Goal: Contribute content

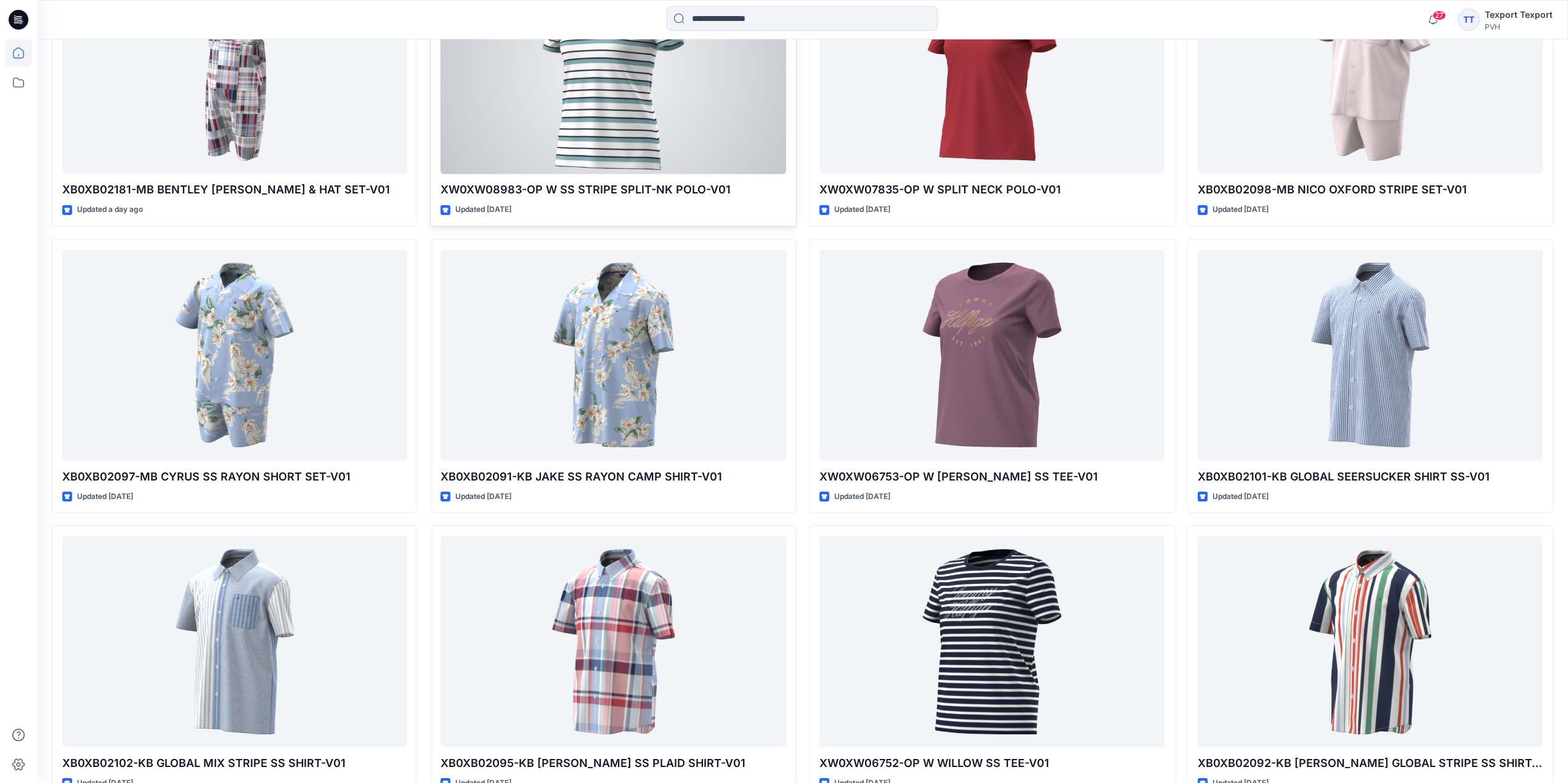
scroll to position [846, 0]
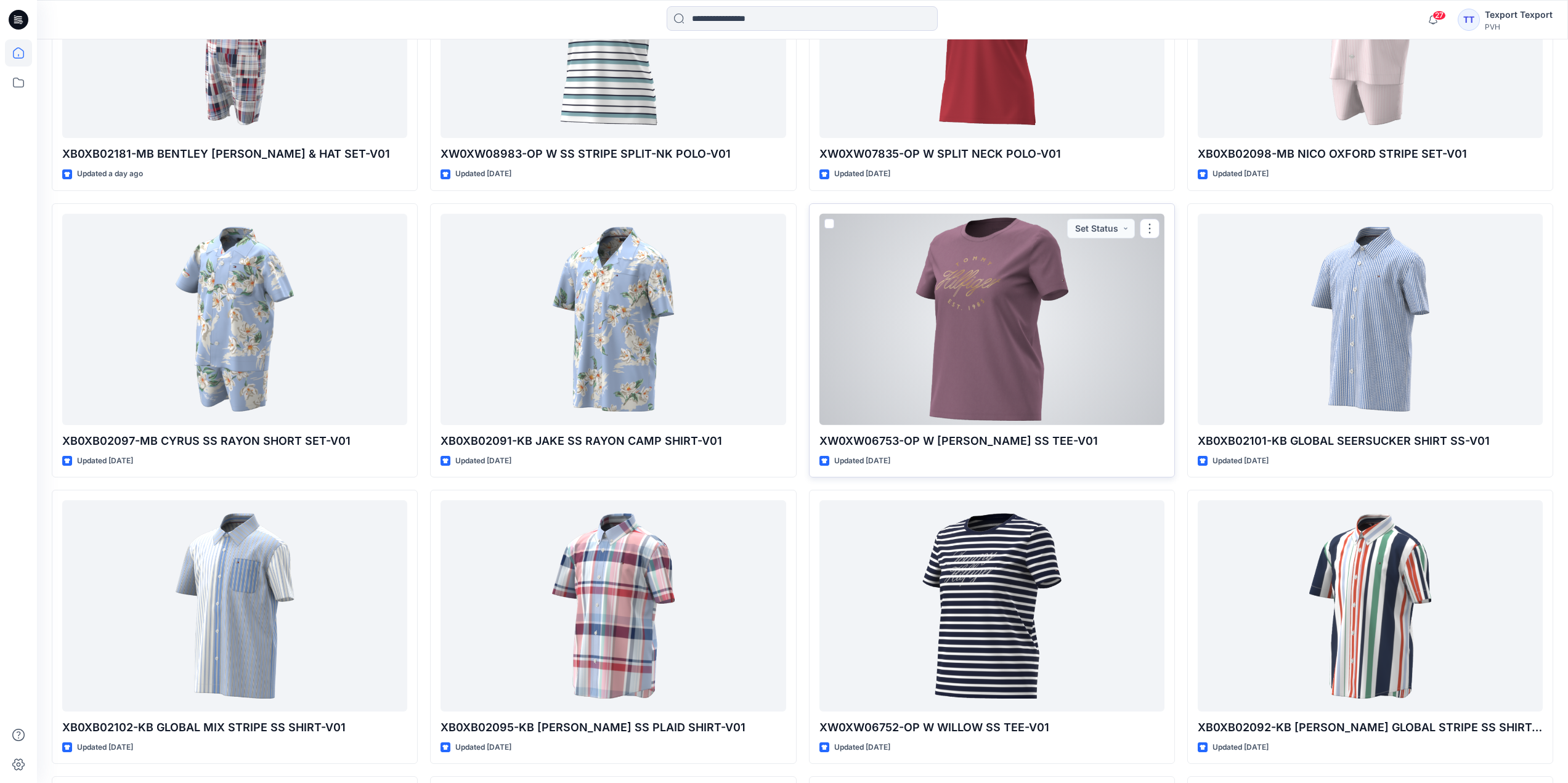
click at [895, 362] on div at bounding box center [991, 320] width 345 height 211
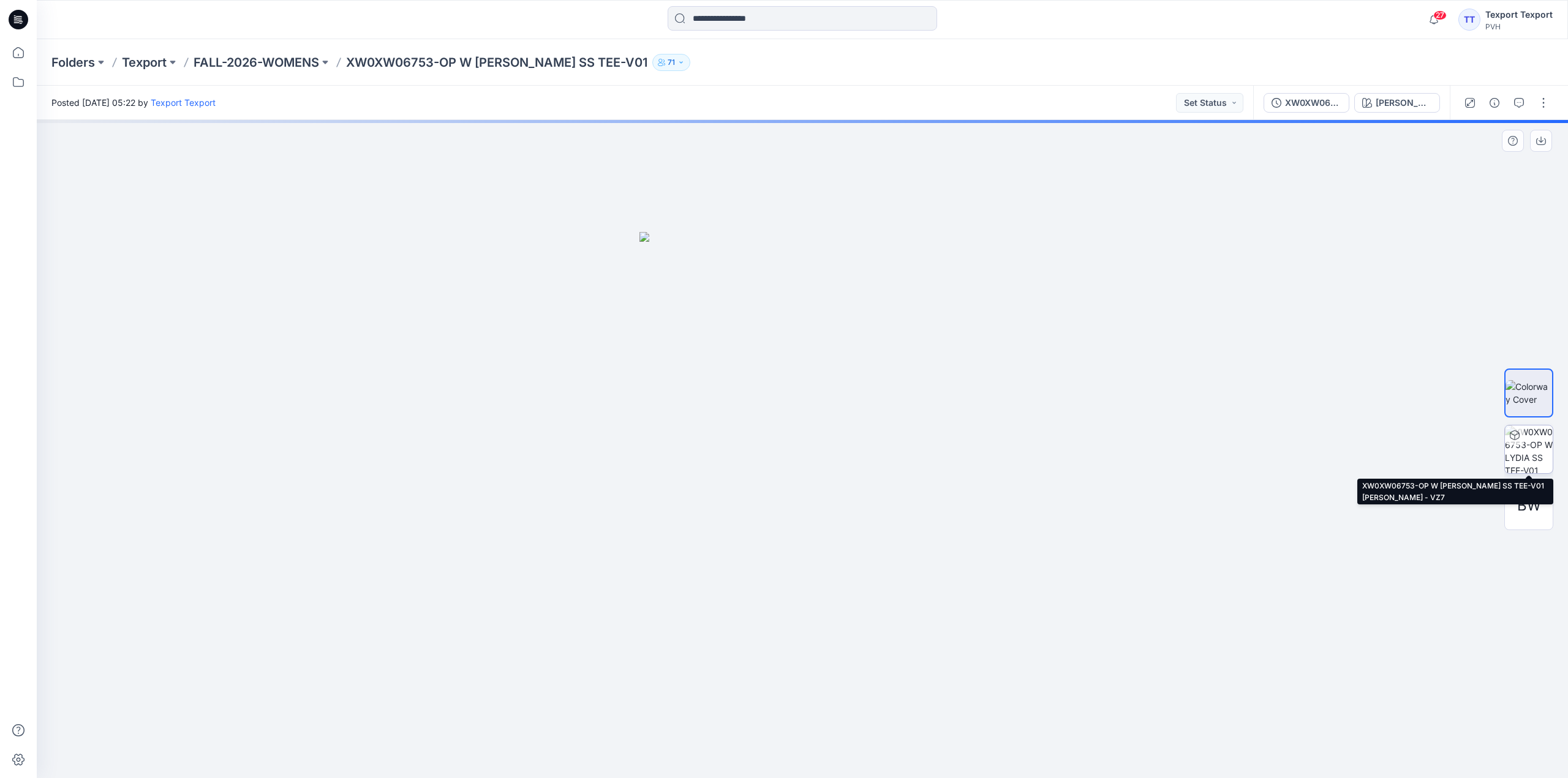
click at [1520, 449] on img at bounding box center [1528, 450] width 48 height 48
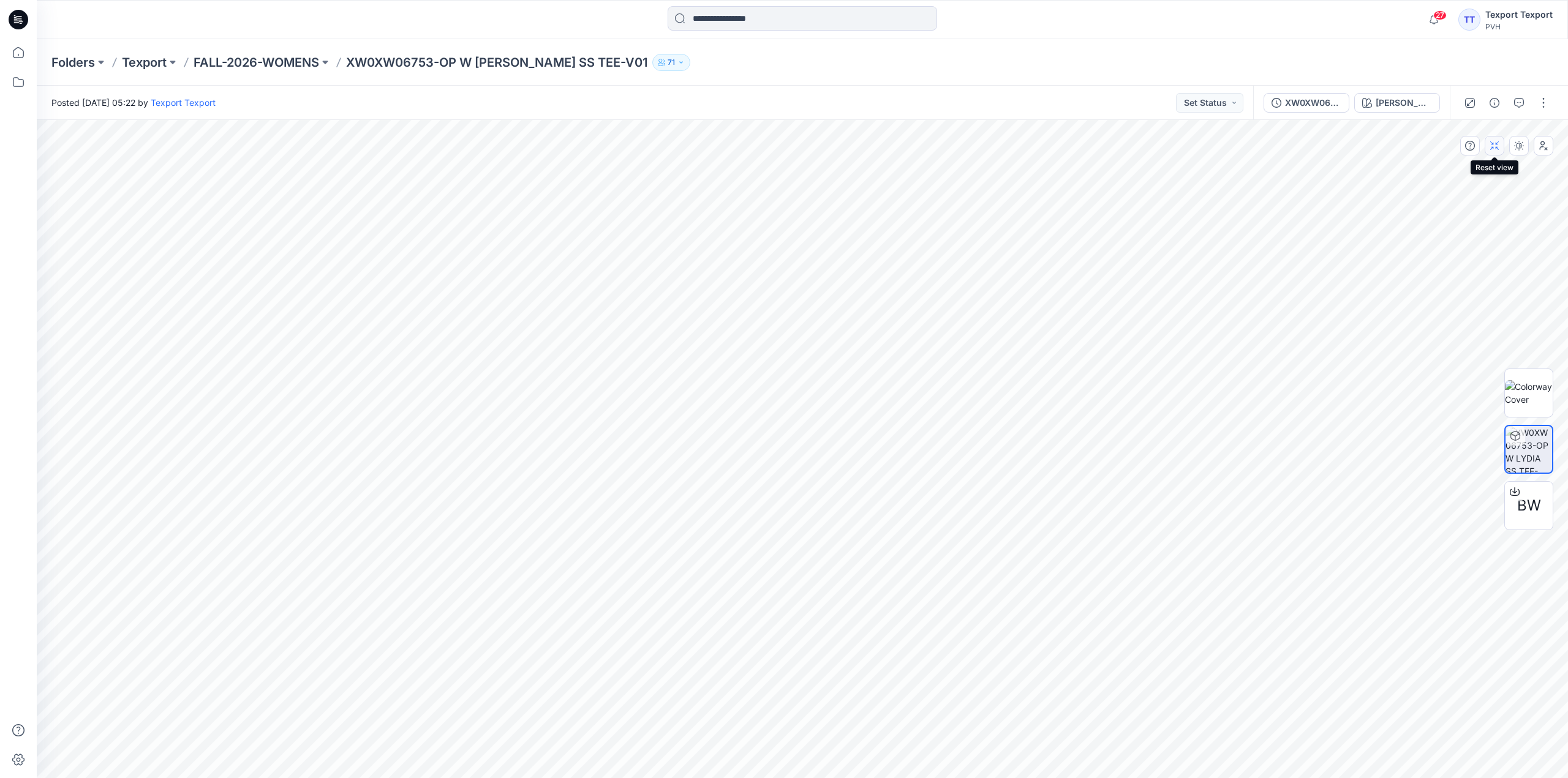
click at [1496, 149] on icon "button" at bounding box center [1494, 146] width 10 height 10
click at [18, 21] on icon at bounding box center [18, 19] width 20 height 20
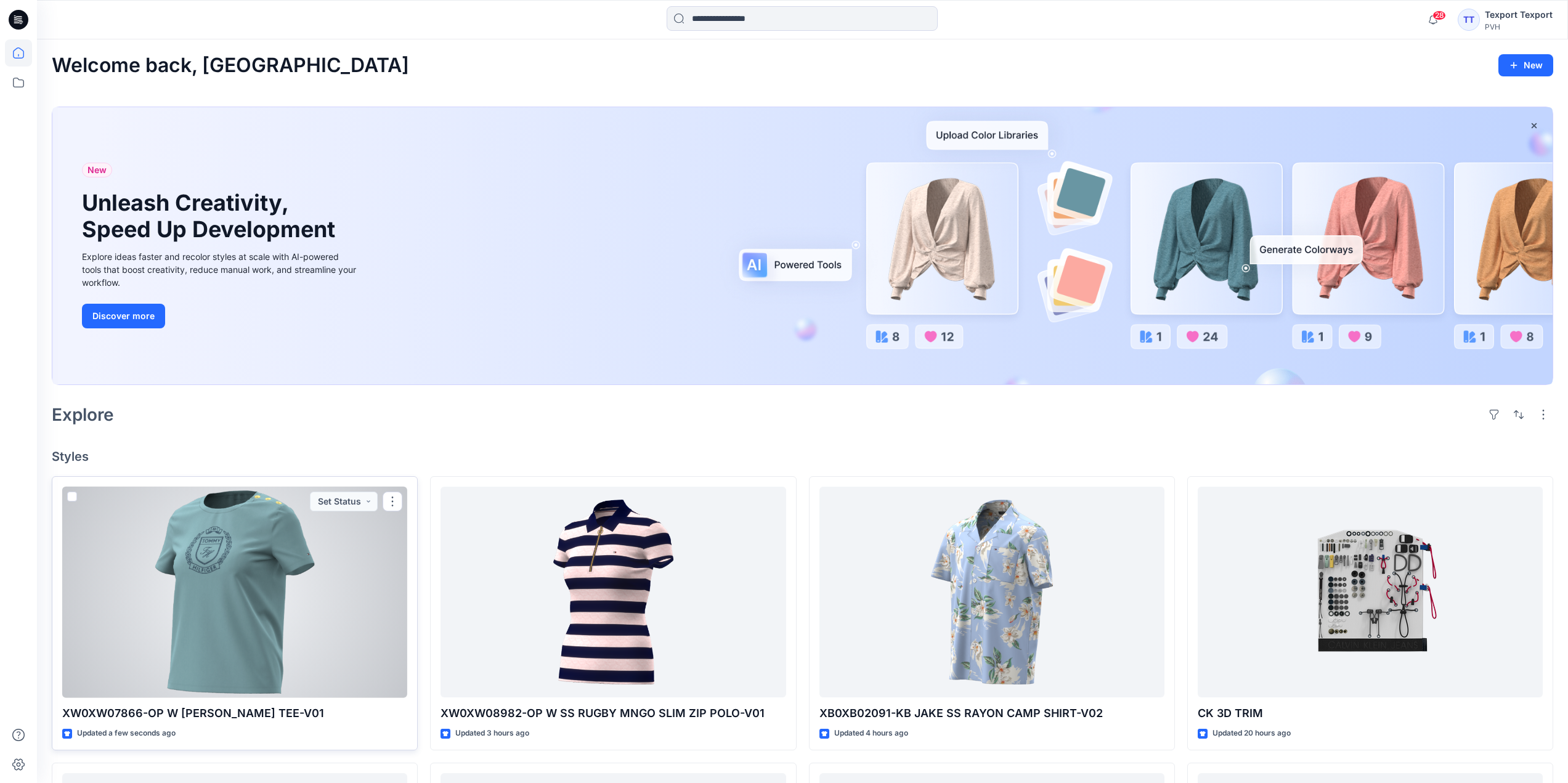
click at [378, 570] on div at bounding box center [234, 592] width 345 height 211
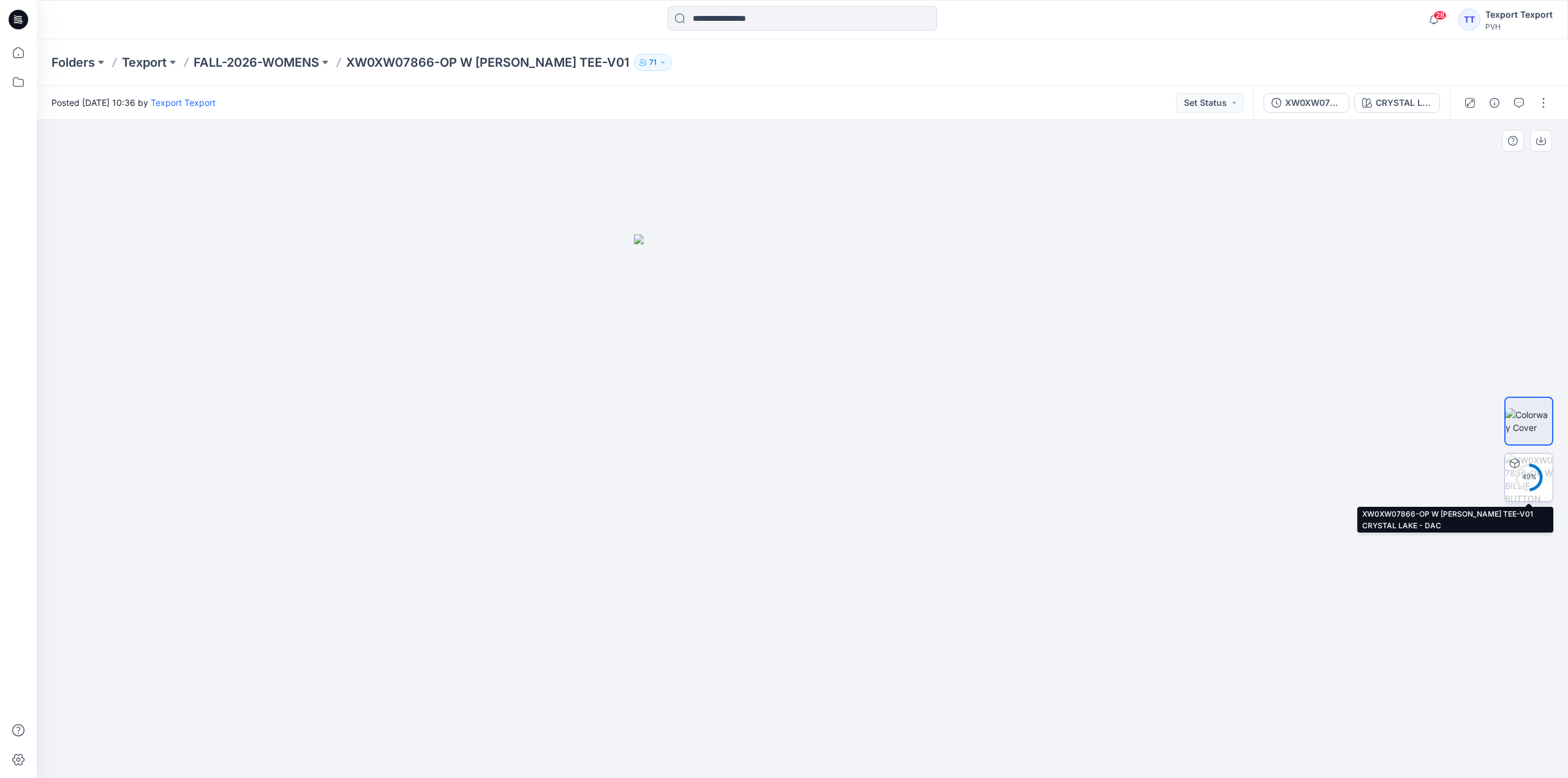
click at [1533, 476] on div "49 %" at bounding box center [1528, 477] width 29 height 10
click at [1521, 470] on div at bounding box center [1515, 464] width 20 height 20
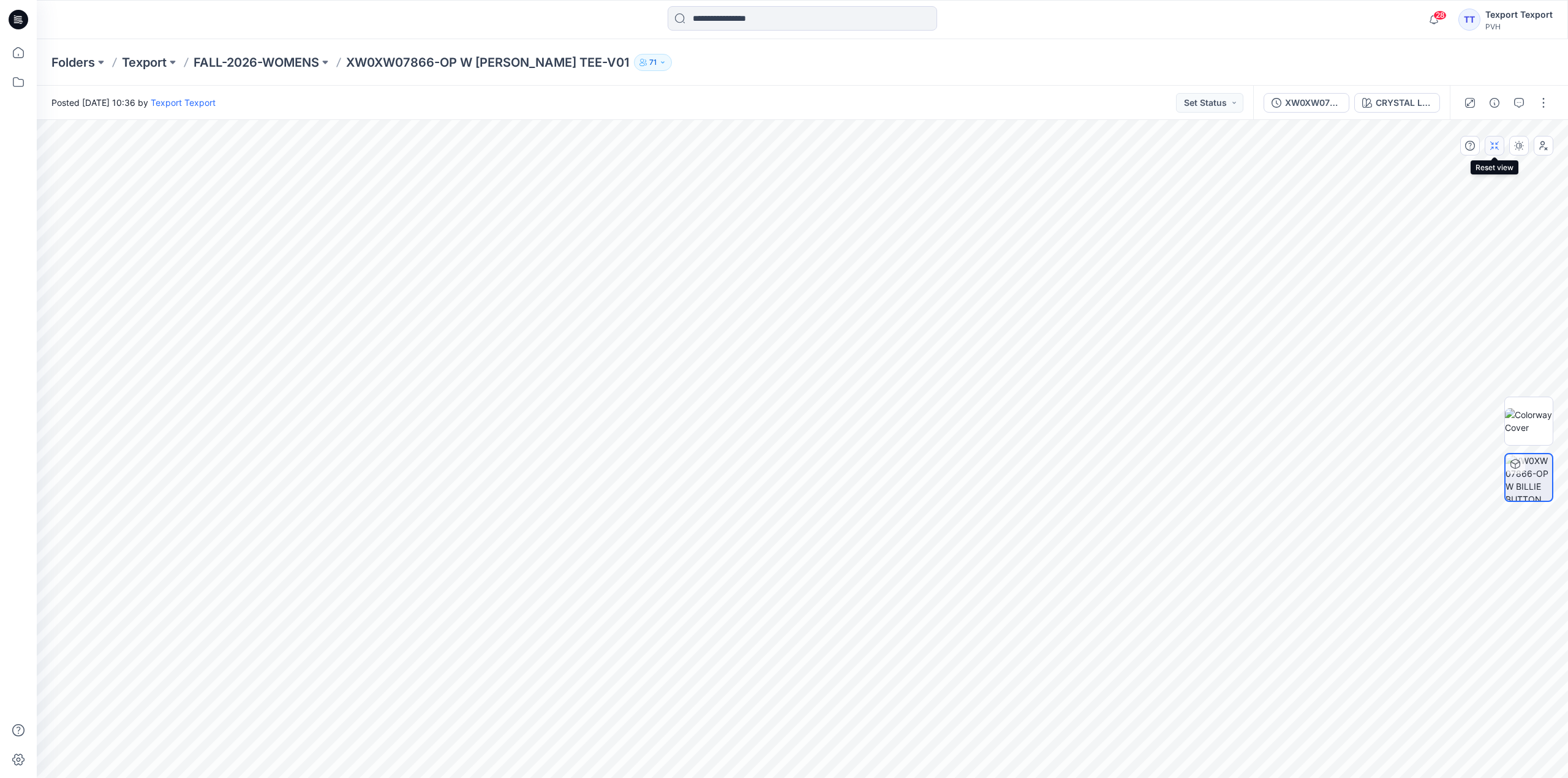
click at [1501, 148] on button "button" at bounding box center [1494, 146] width 20 height 20
click at [1541, 99] on button "button" at bounding box center [1543, 103] width 20 height 20
click at [1461, 171] on p "Edit" at bounding box center [1465, 166] width 15 height 13
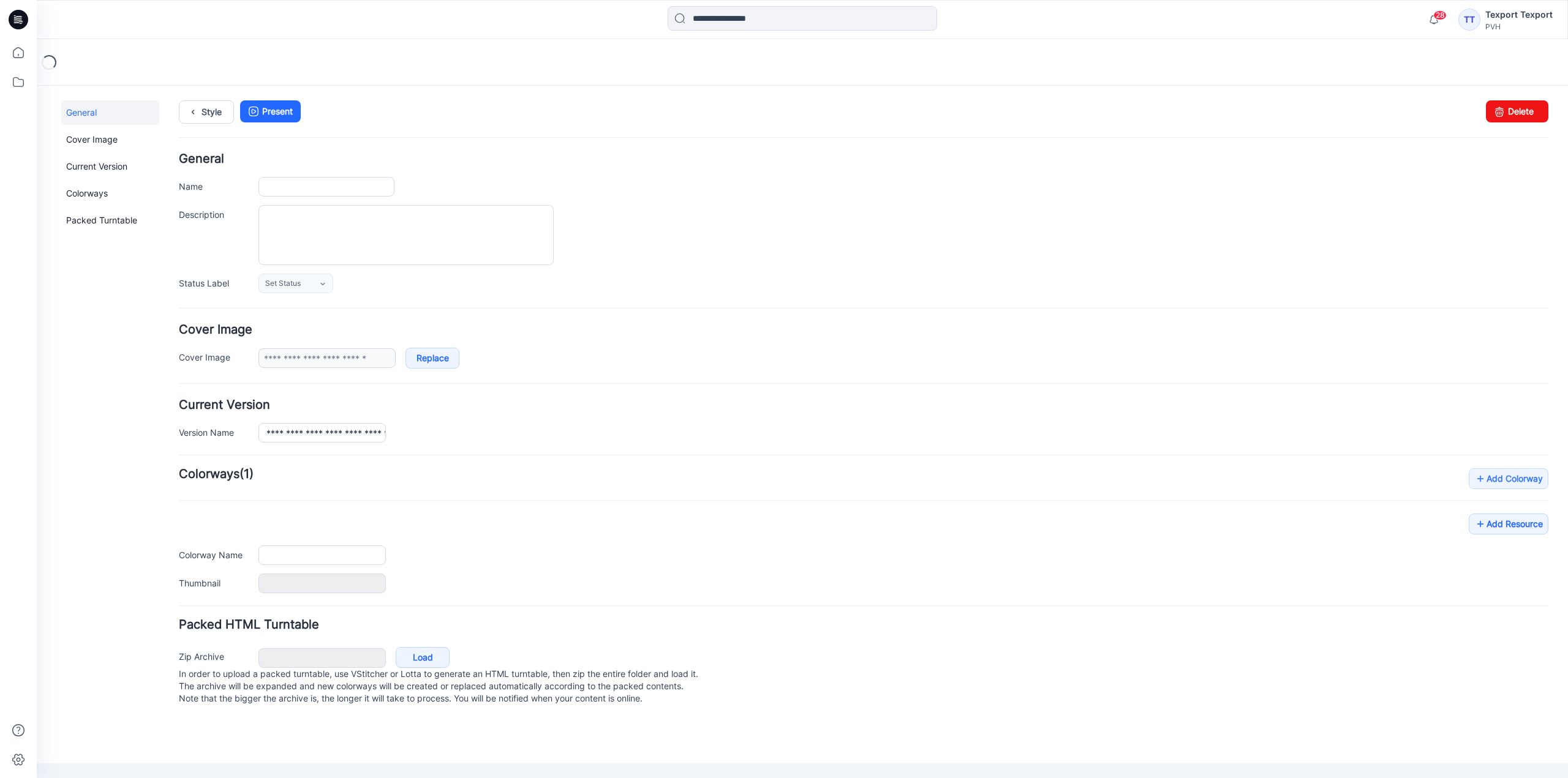
type input "**********"
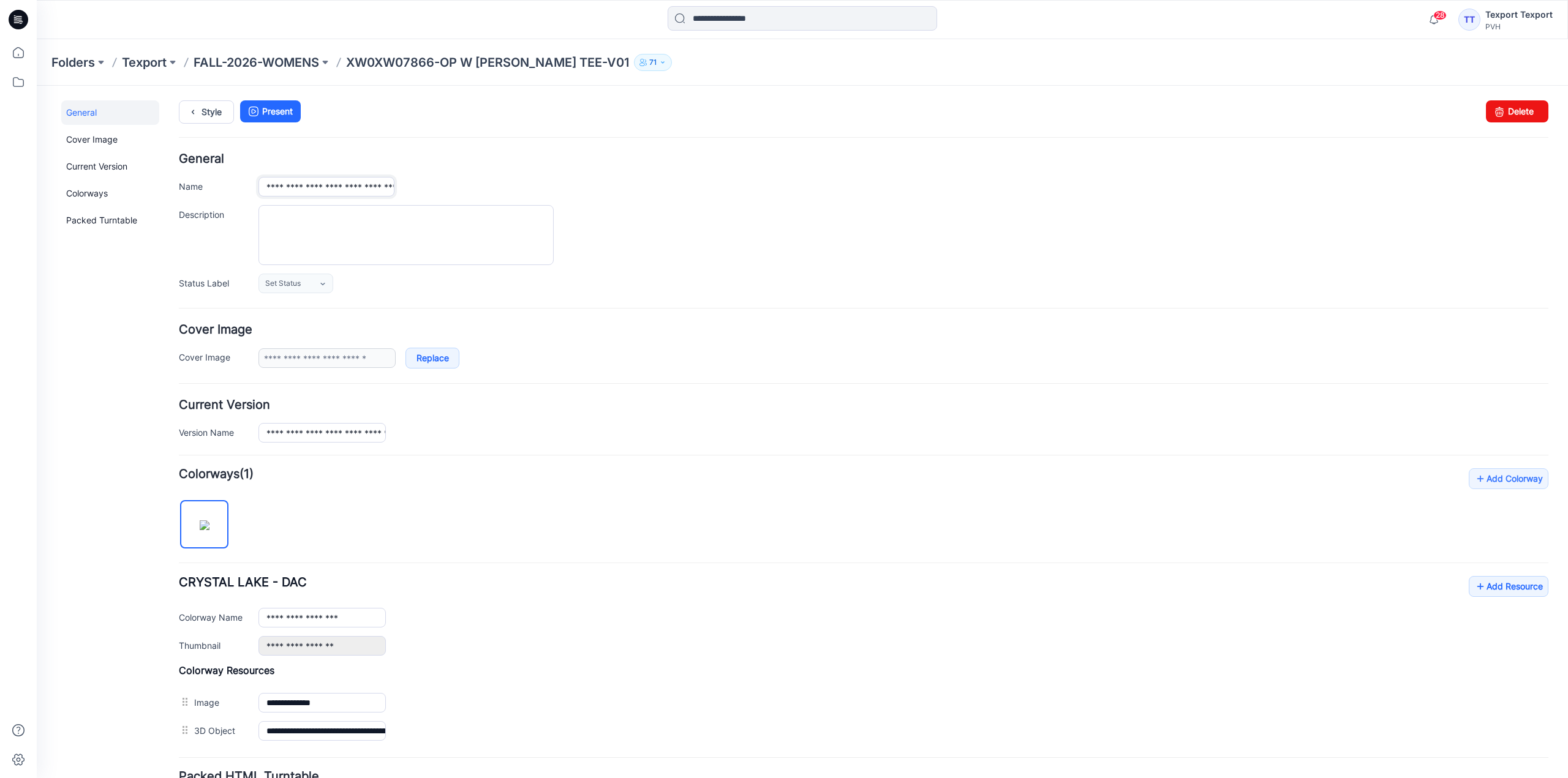
click at [278, 191] on input "**********" at bounding box center [326, 187] width 136 height 20
click at [922, 604] on div "**********" at bounding box center [863, 616] width 1370 height 80
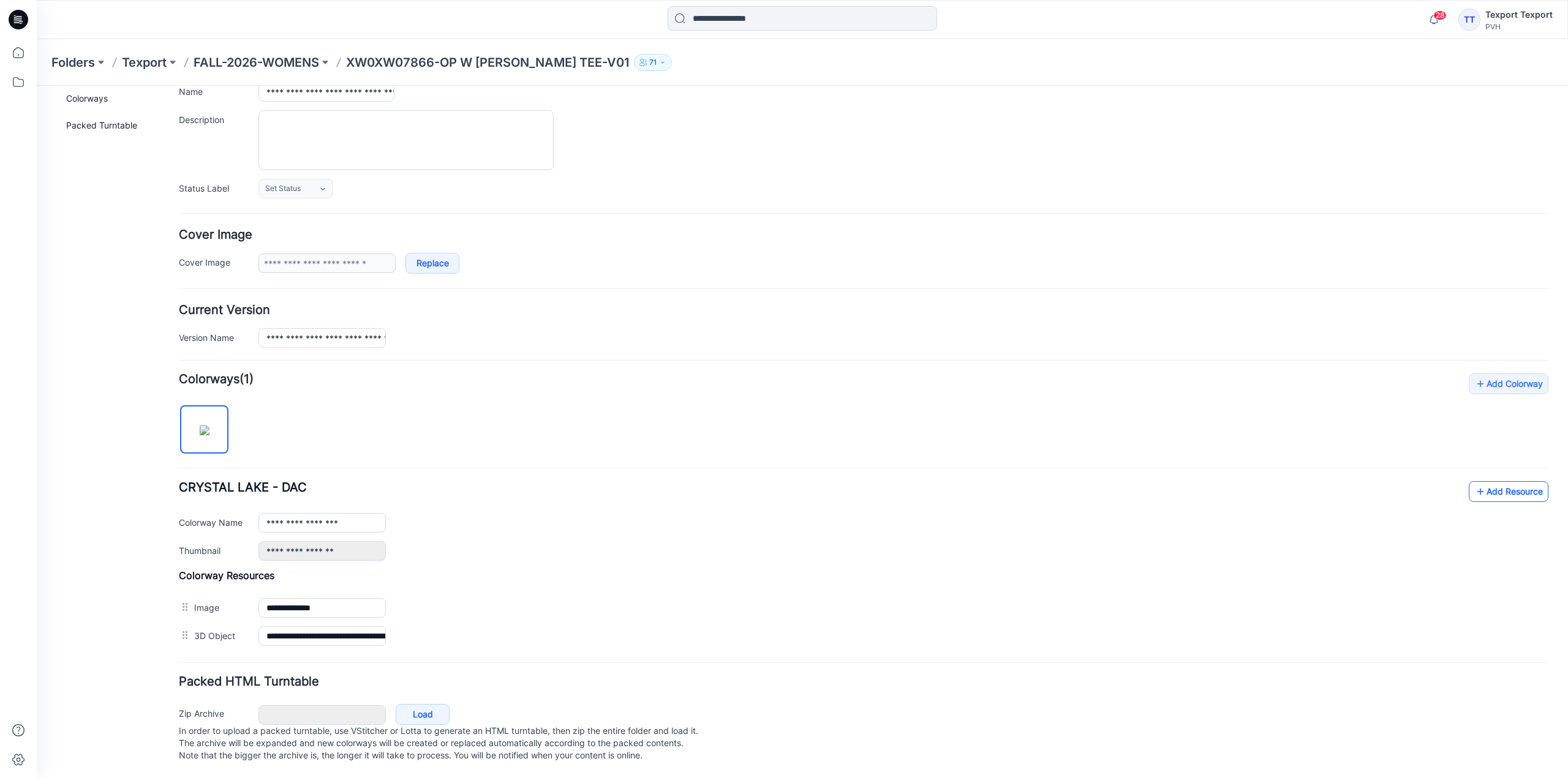
click at [1474, 482] on icon at bounding box center [1480, 491] width 12 height 20
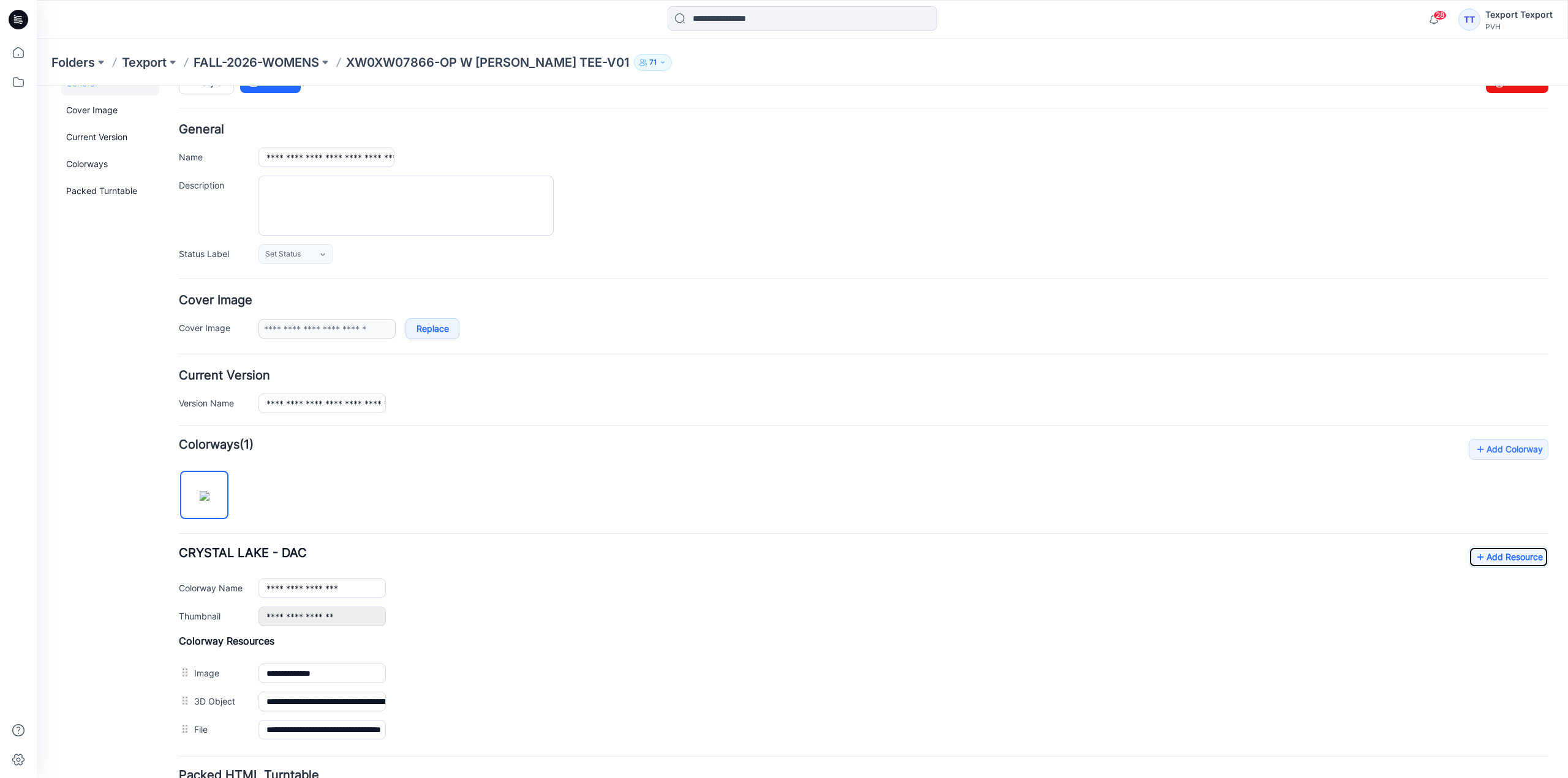
scroll to position [0, 0]
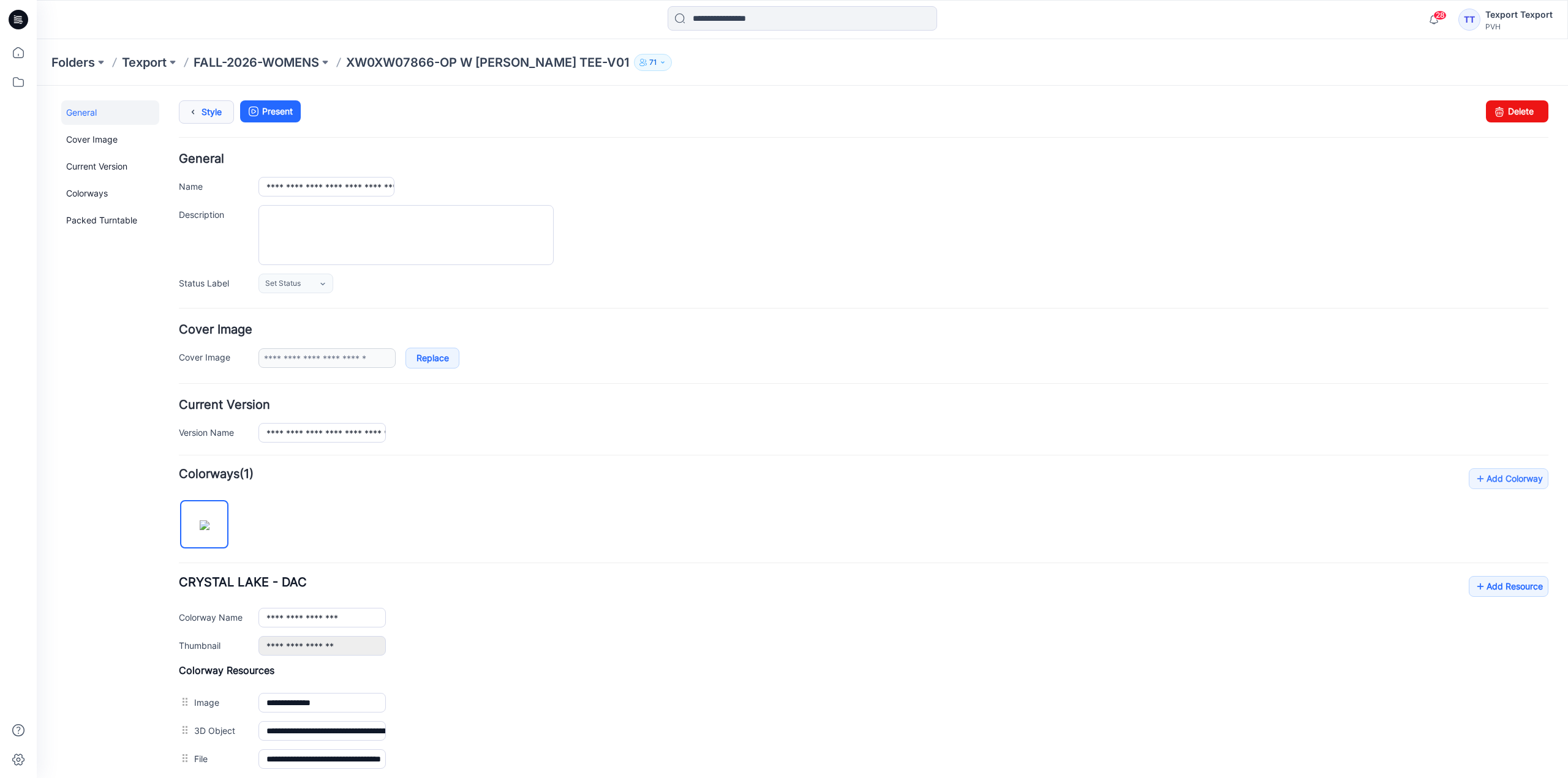
click at [226, 102] on link "Style" at bounding box center [206, 112] width 55 height 23
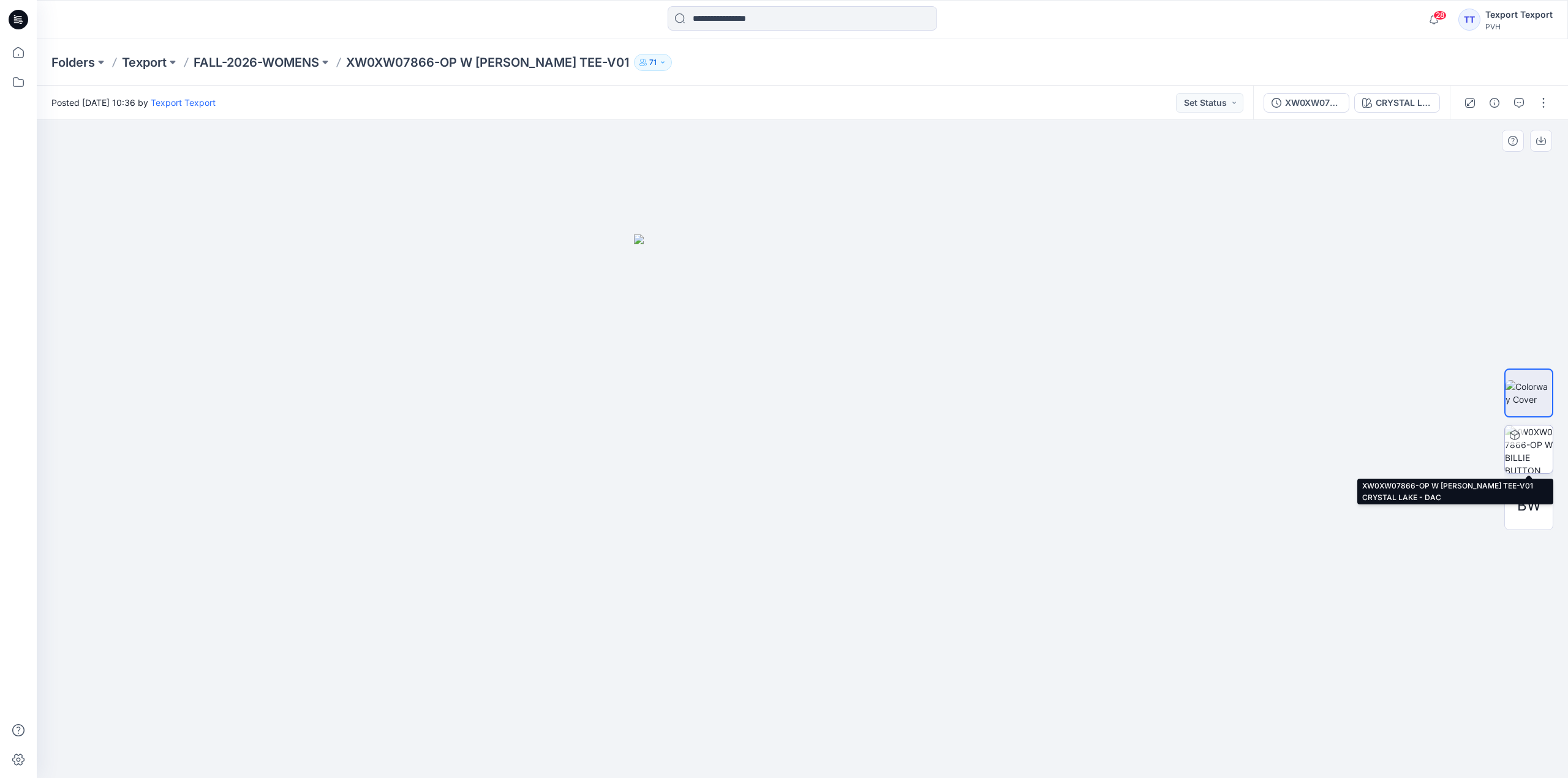
click at [1520, 449] on img at bounding box center [1528, 450] width 48 height 48
